Goal: Find contact information: Obtain details needed to contact an individual or organization

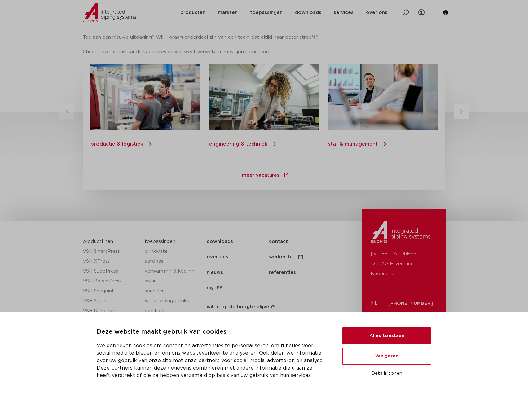
scroll to position [782, 0]
click at [382, 340] on button "Alles toestaan" at bounding box center [386, 335] width 89 height 17
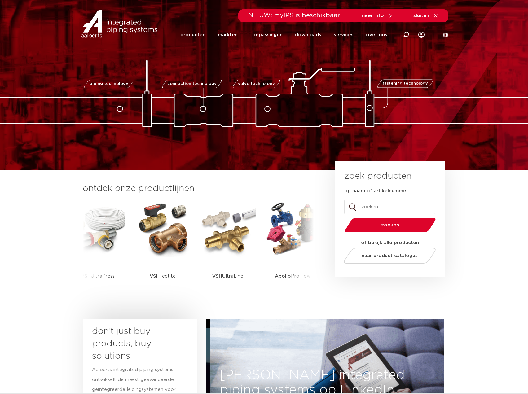
scroll to position [0, 0]
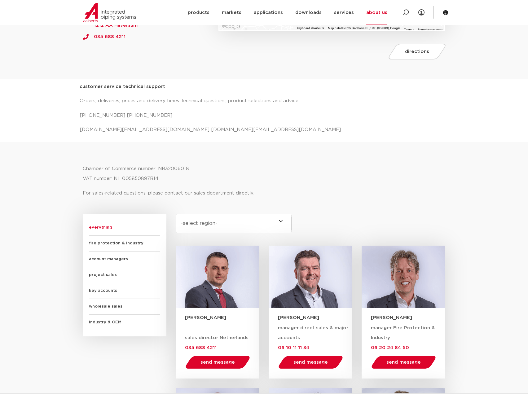
scroll to position [199, 0]
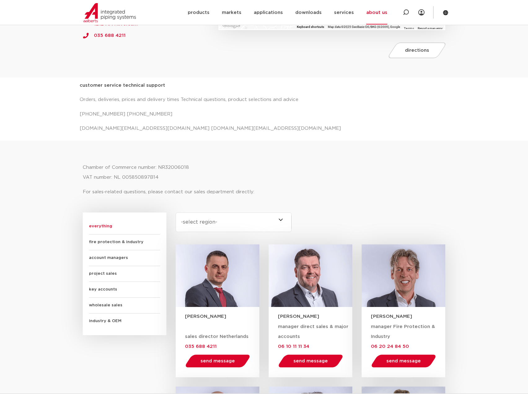
click at [188, 220] on select "-select region- All of the [GEOGRAPHIC_DATA] (7) [GEOGRAPHIC_DATA] (3) [GEOGRAP…" at bounding box center [234, 223] width 116 height 20
click at [251, 190] on font "For sales-related questions, please contact our sales department directly:" at bounding box center [169, 192] width 172 height 5
click at [203, 220] on select "-select region- All of the [GEOGRAPHIC_DATA] (7) [GEOGRAPHIC_DATA] (3) [GEOGRAP…" at bounding box center [234, 223] width 116 height 20
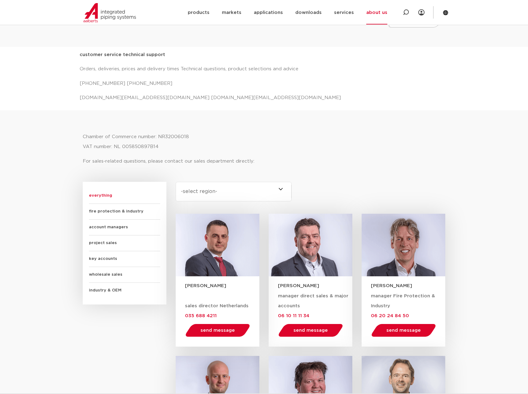
scroll to position [230, 0]
click at [206, 188] on select "-select region- All of the [GEOGRAPHIC_DATA] (7) [GEOGRAPHIC_DATA] (3) [GEOGRAP…" at bounding box center [234, 192] width 116 height 20
select select "zuid-holland"
click at [176, 182] on select "-select region- All of the [GEOGRAPHIC_DATA] (7) [GEOGRAPHIC_DATA] (3) [GEOGRAP…" at bounding box center [234, 192] width 116 height 20
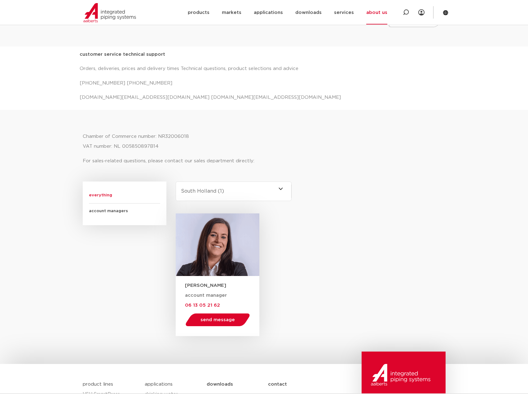
click at [208, 191] on select "-select region- All of the [GEOGRAPHIC_DATA] (7) [GEOGRAPHIC_DATA] (3) [GEOGRAP…" at bounding box center [234, 192] width 116 height 20
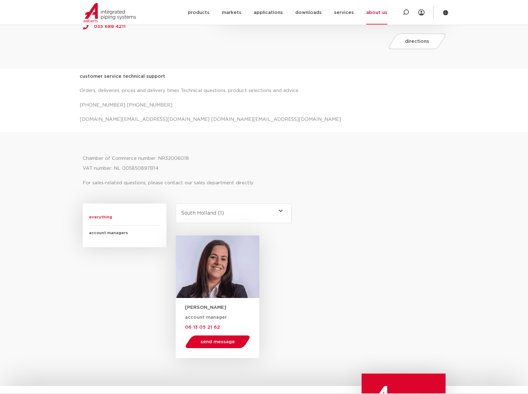
scroll to position [230, 0]
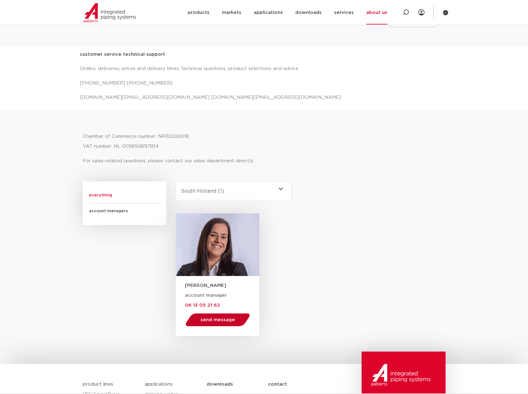
click at [223, 322] on font "send message" at bounding box center [217, 320] width 34 height 5
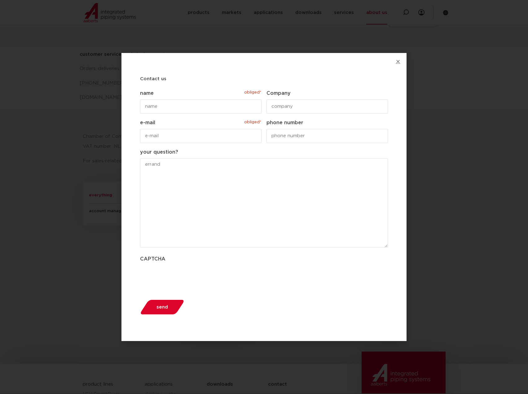
click at [394, 61] on div "Contact us " obliged* " indicates required fields This field is hidden when vie…" at bounding box center [263, 197] width 285 height 288
click at [396, 61] on icon "Close" at bounding box center [398, 61] width 5 height 5
